Goal: Transaction & Acquisition: Obtain resource

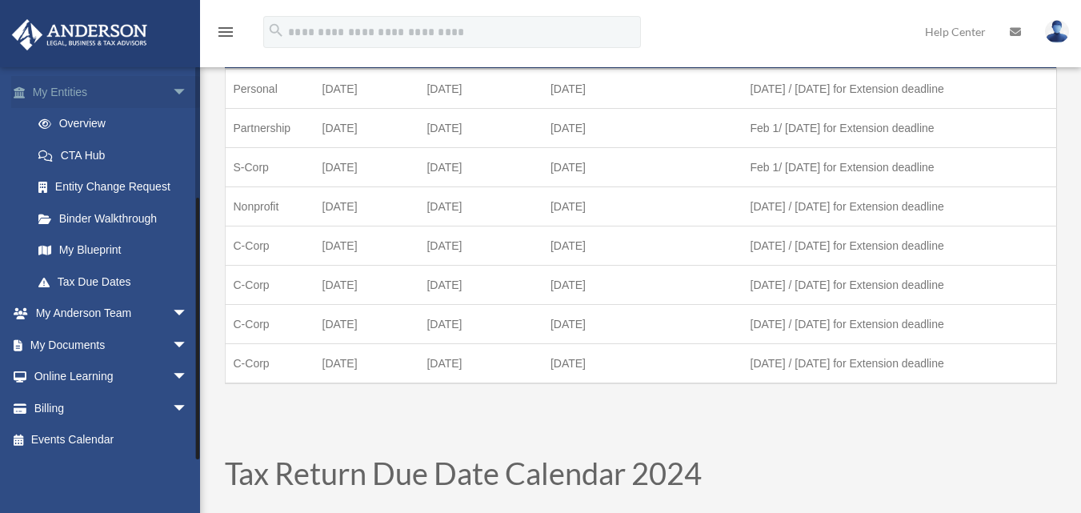
scroll to position [160, 0]
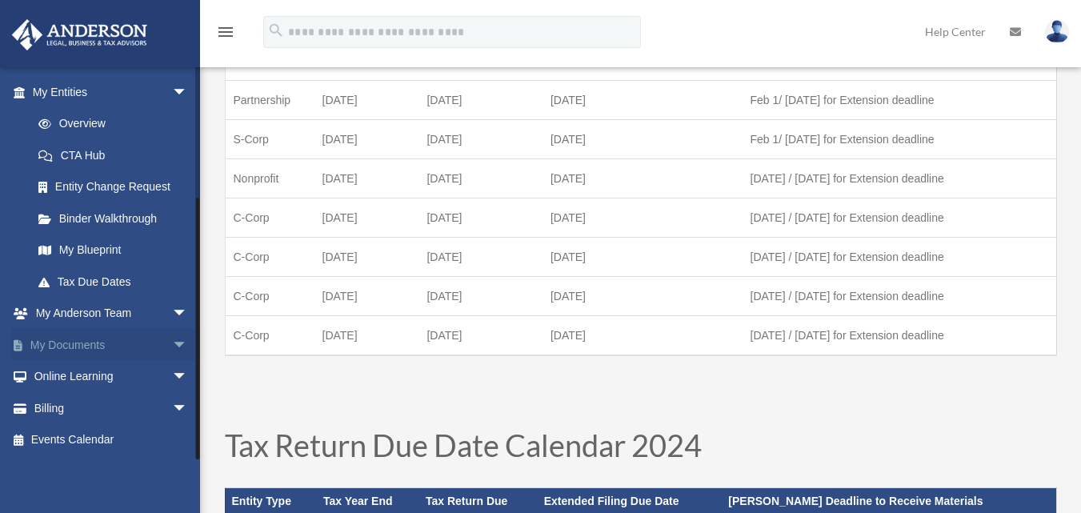
click at [142, 333] on link "My Documents arrow_drop_down" at bounding box center [111, 345] width 201 height 32
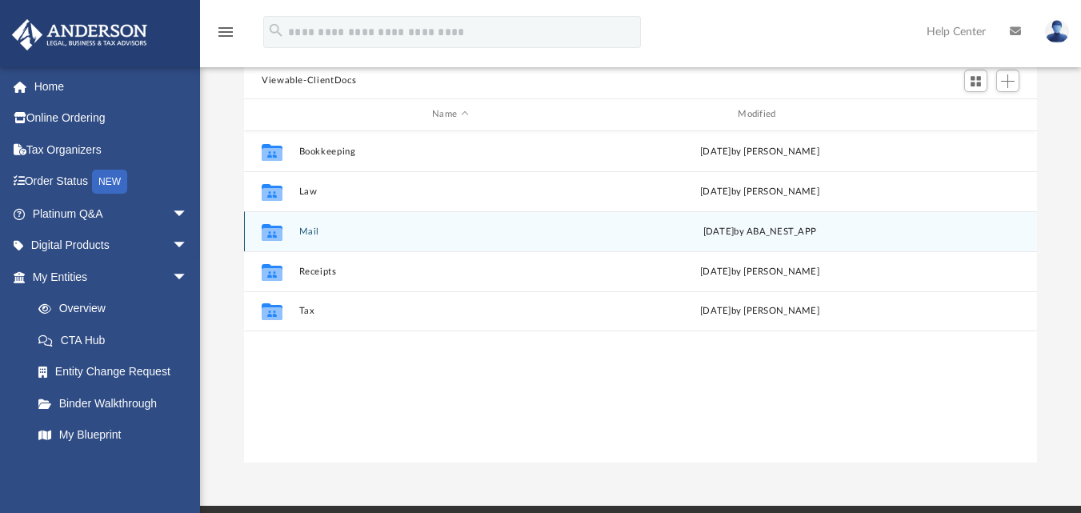
scroll to position [160, 0]
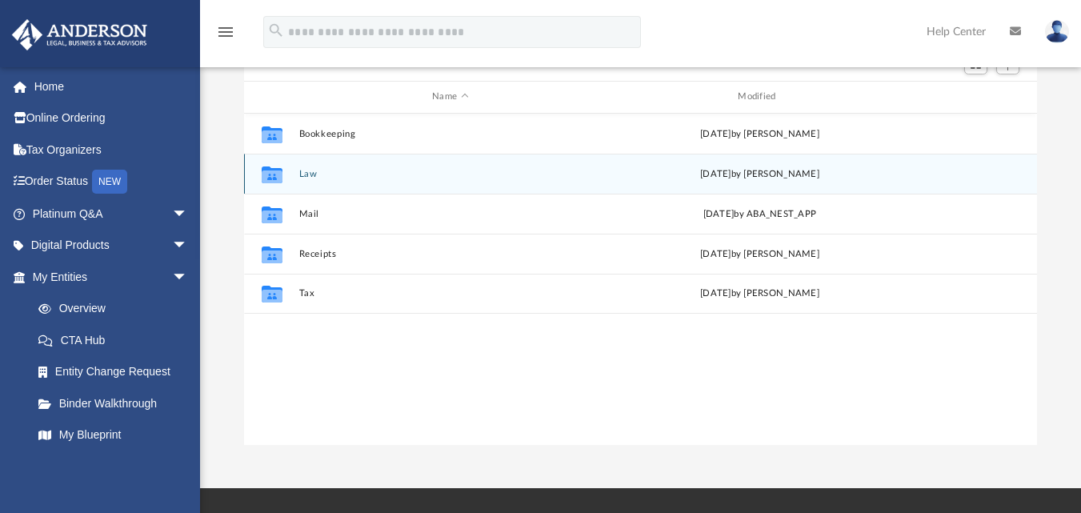
click at [279, 170] on icon "grid" at bounding box center [272, 174] width 21 height 17
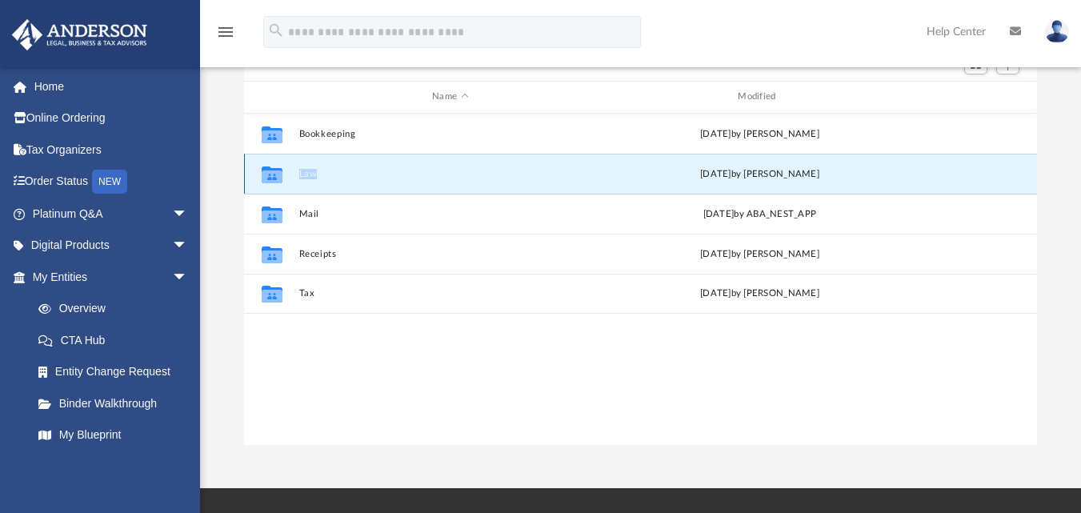
click at [279, 170] on icon "grid" at bounding box center [272, 174] width 21 height 17
click at [449, 178] on button "Law" at bounding box center [450, 173] width 303 height 10
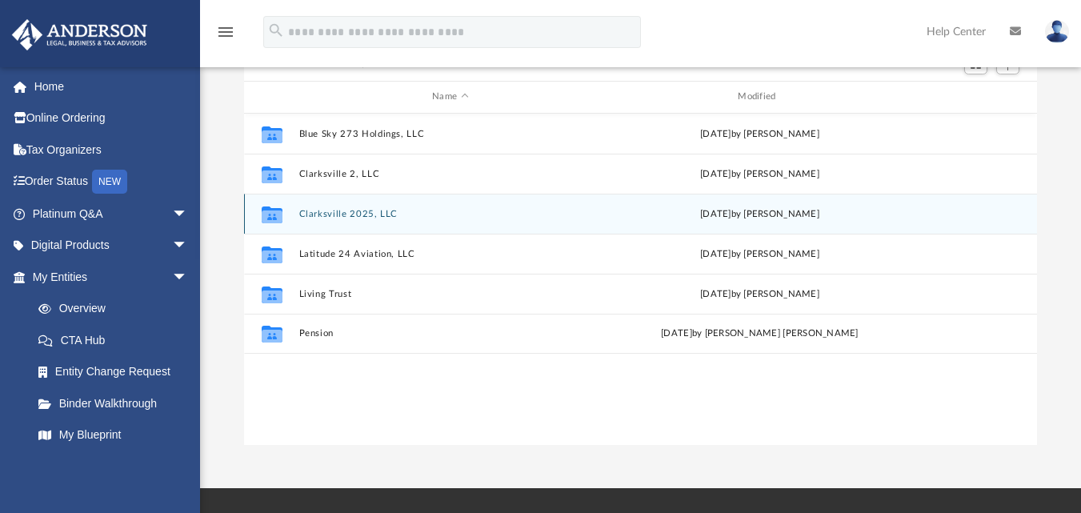
click at [428, 209] on button "Clarksville 2025, LLC" at bounding box center [450, 213] width 303 height 10
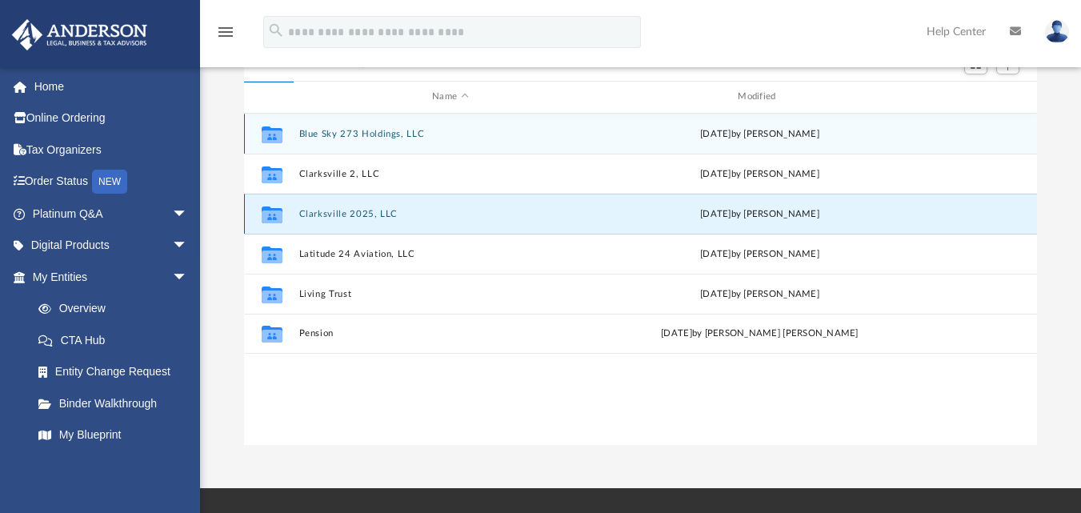
click at [428, 209] on button "Clarksville 2025, LLC" at bounding box center [450, 213] width 303 height 10
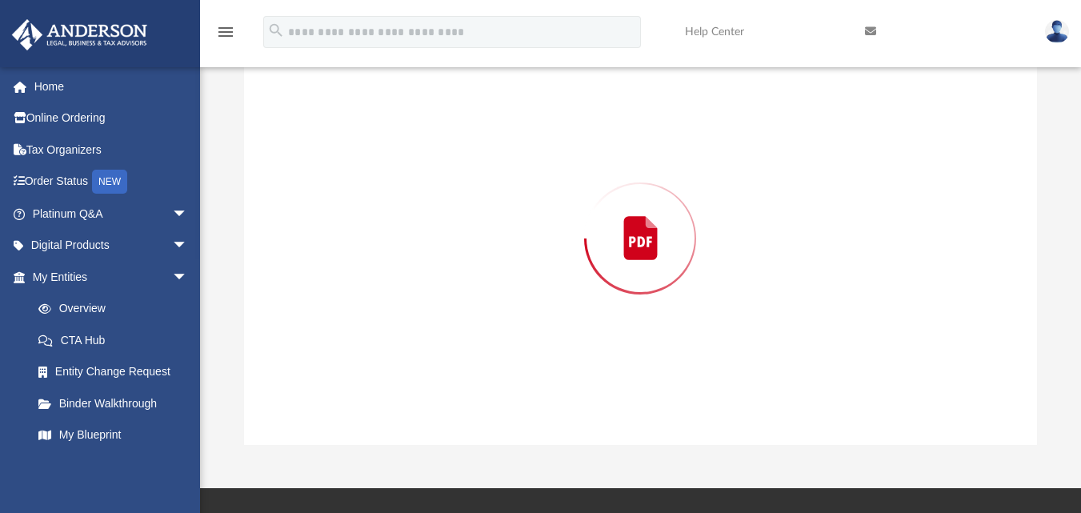
scroll to position [150, 0]
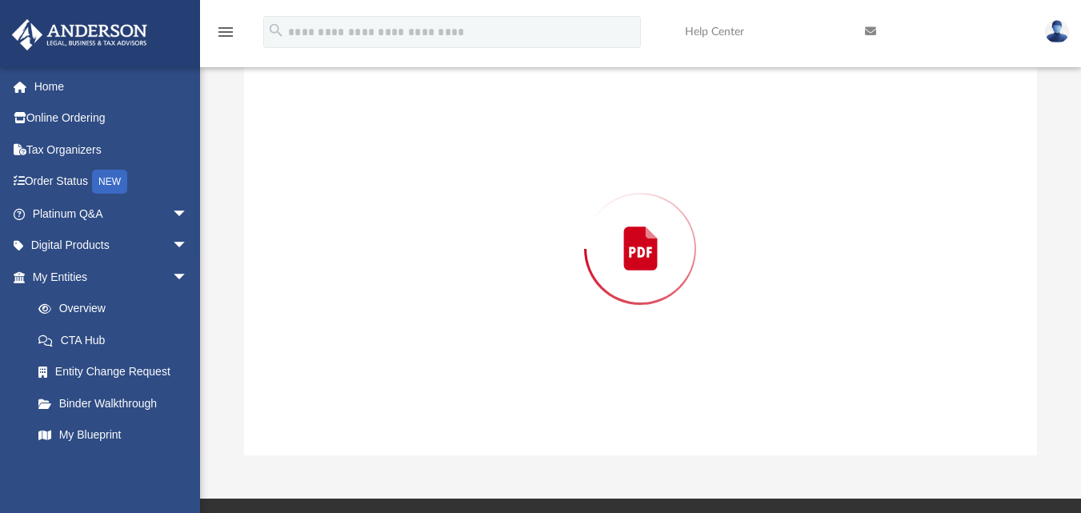
click at [428, 209] on div "Preview" at bounding box center [640, 248] width 793 height 413
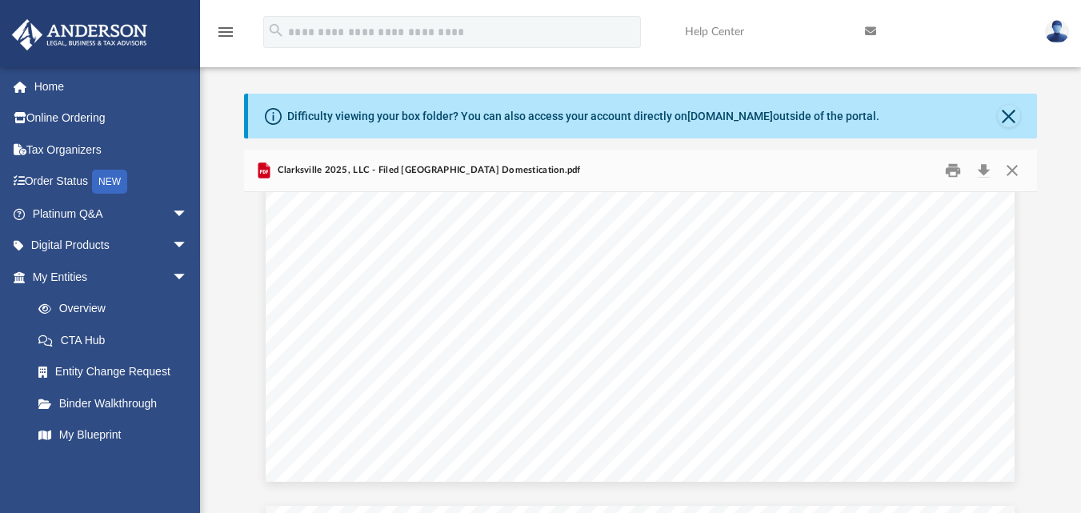
scroll to position [720, 0]
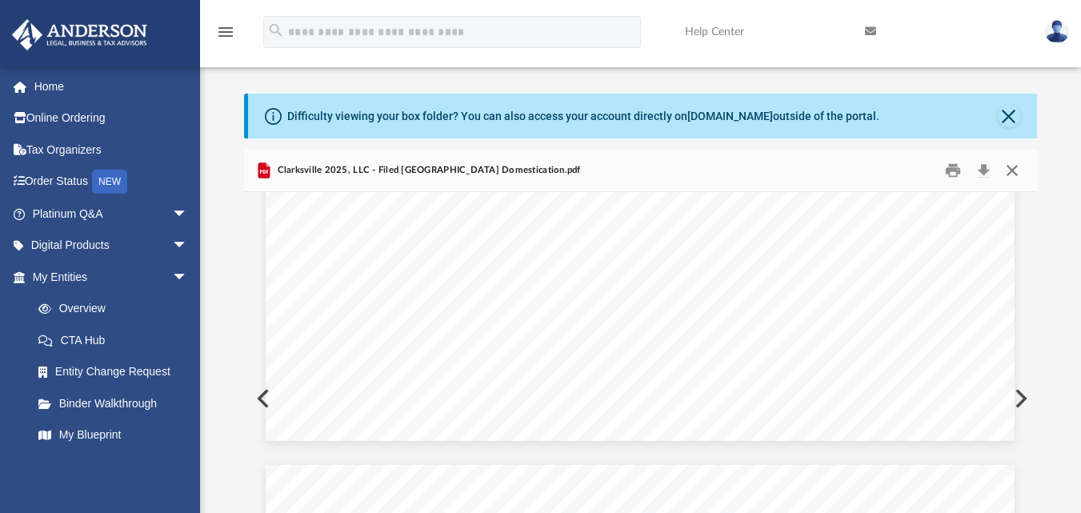
click at [1009, 171] on button "Close" at bounding box center [1012, 170] width 29 height 25
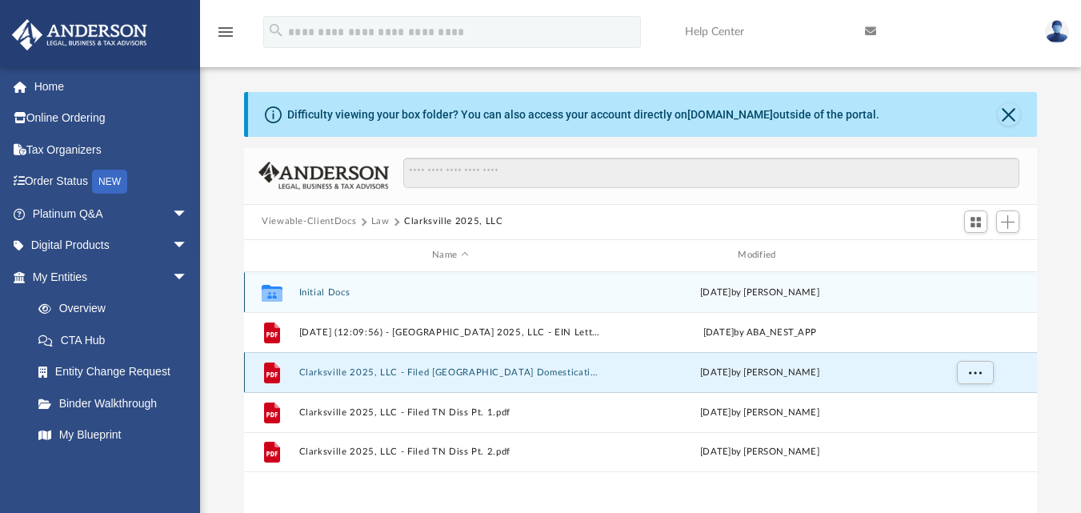
scroll to position [0, 0]
click at [343, 299] on button "Initial Docs" at bounding box center [450, 293] width 303 height 10
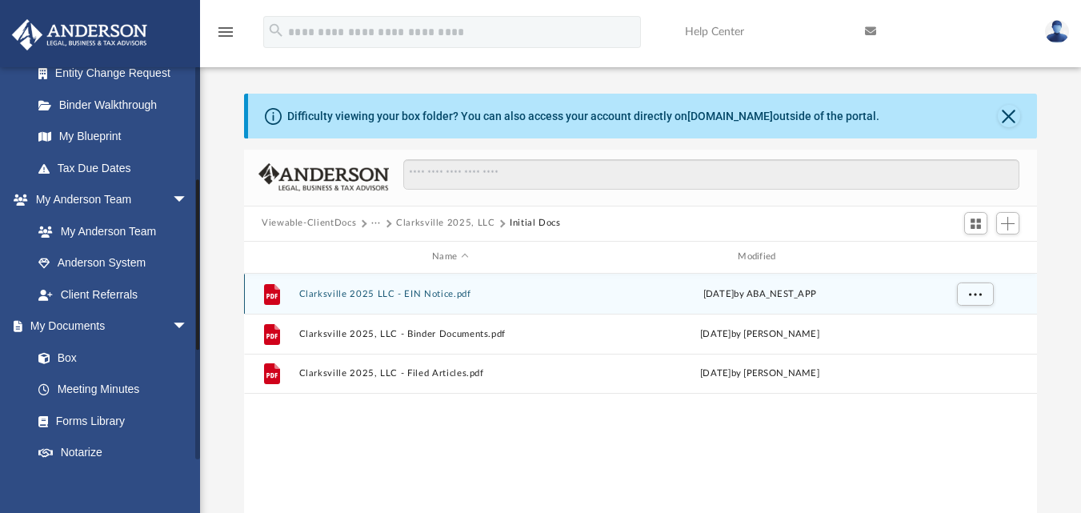
scroll to position [320, 0]
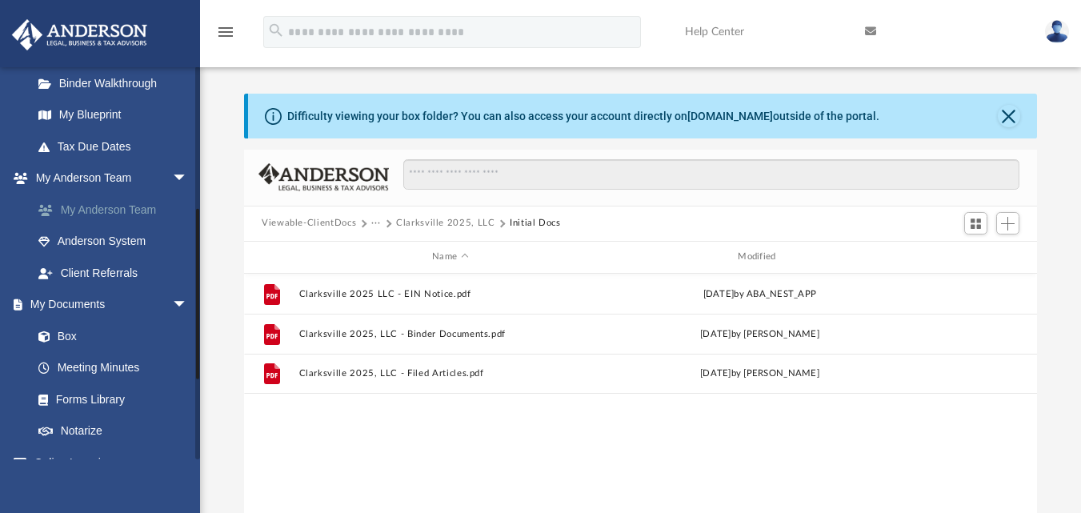
click at [144, 219] on link "My Anderson Team" at bounding box center [117, 210] width 190 height 32
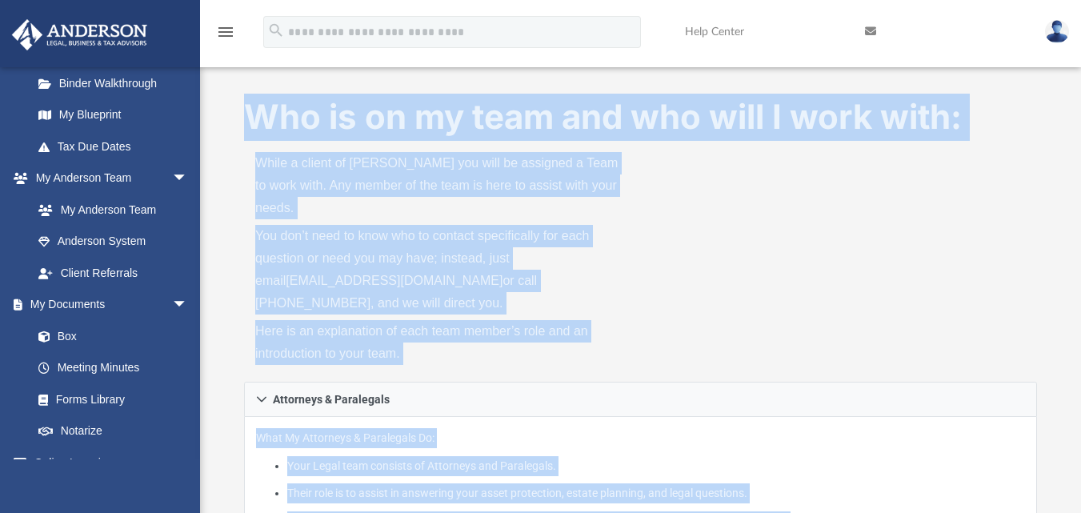
click at [812, 273] on div "Who is on my team and who will I work with: While a client of [PERSON_NAME] you…" at bounding box center [640, 238] width 793 height 288
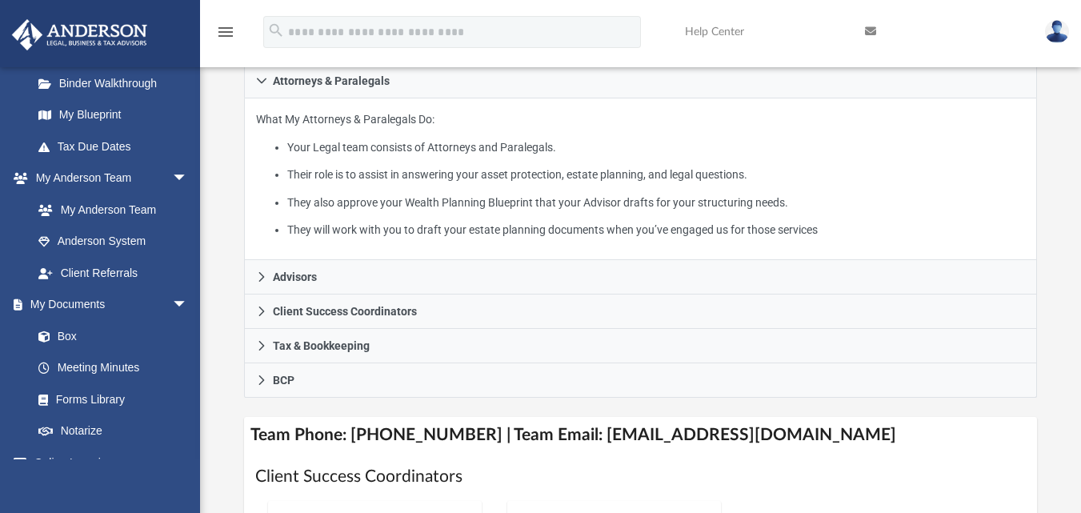
scroll to position [320, 0]
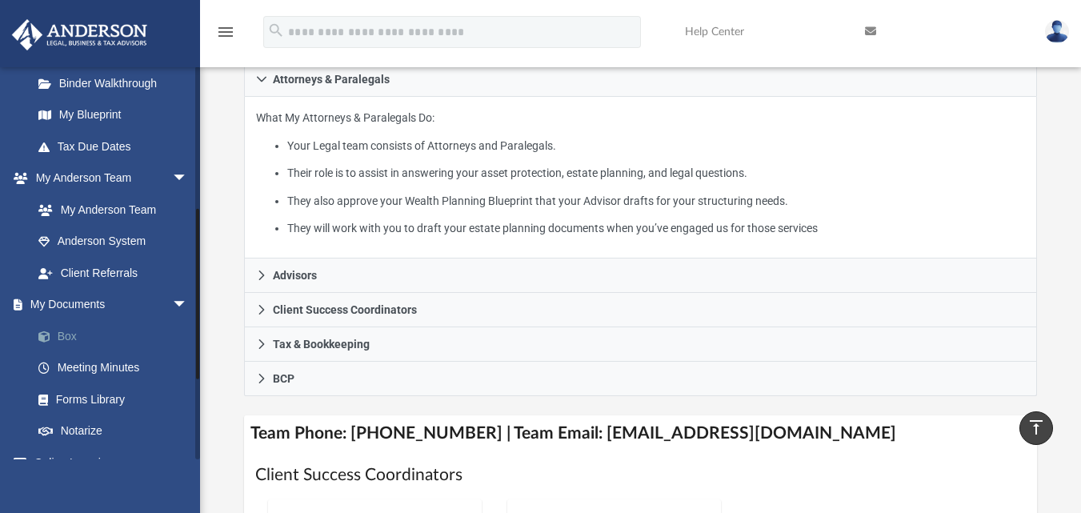
click at [84, 329] on link "Box" at bounding box center [117, 336] width 190 height 32
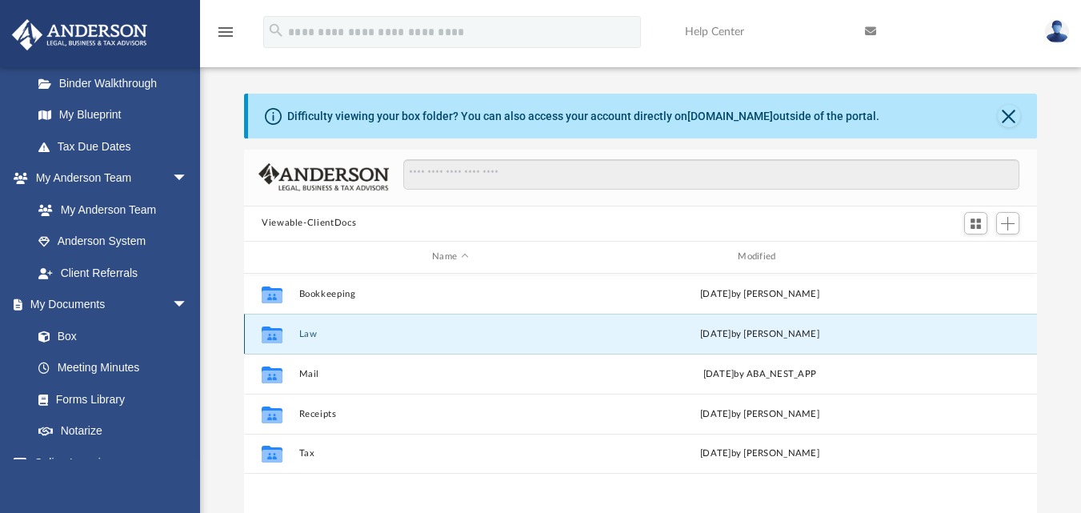
click at [395, 336] on button "Law" at bounding box center [450, 333] width 303 height 10
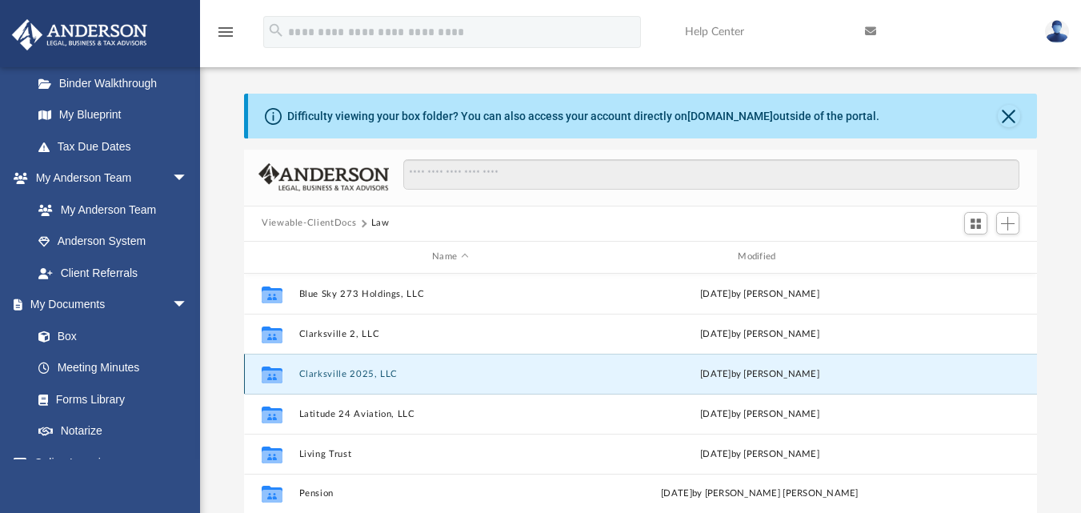
click at [355, 377] on button "Clarksville 2025, LLC" at bounding box center [450, 373] width 303 height 10
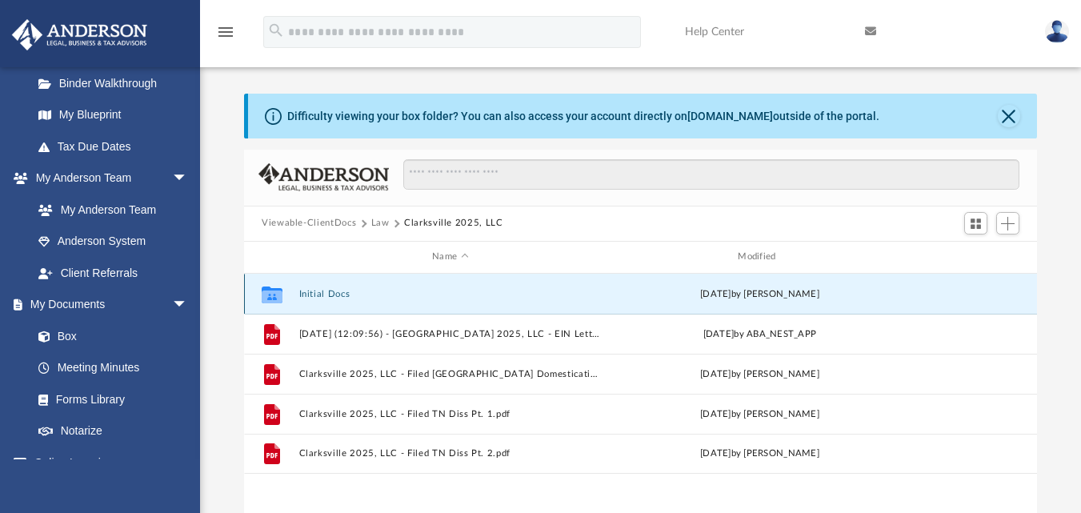
click at [343, 299] on button "Initial Docs" at bounding box center [450, 293] width 303 height 10
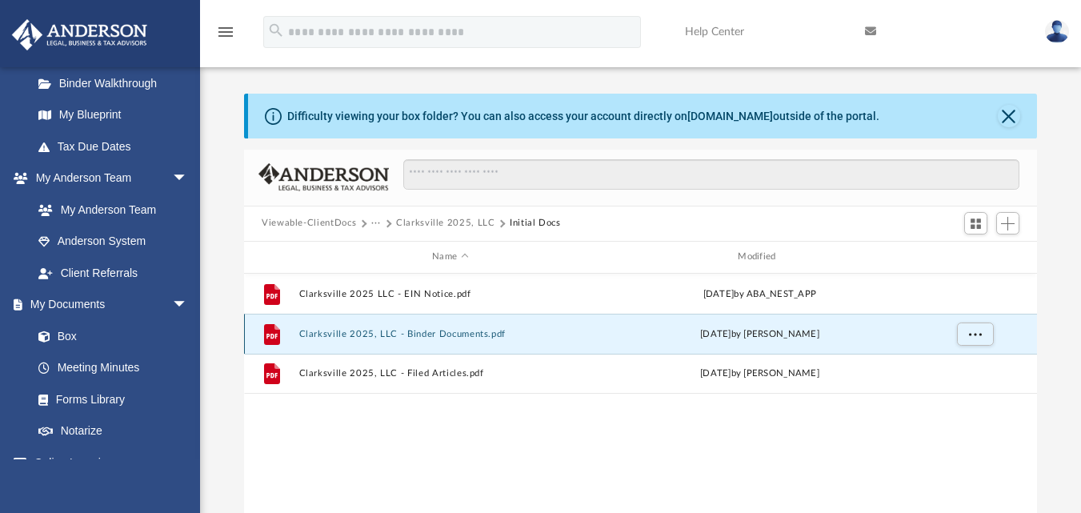
click at [453, 329] on button "Clarksville 2025, LLC - Binder Documents.pdf" at bounding box center [450, 333] width 303 height 10
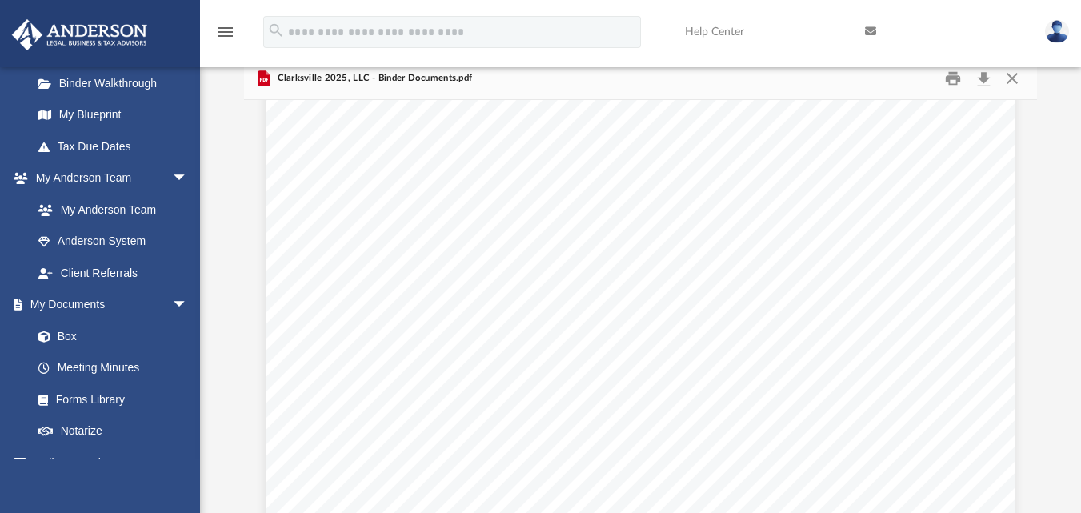
scroll to position [6979, 0]
